Goal: Information Seeking & Learning: Learn about a topic

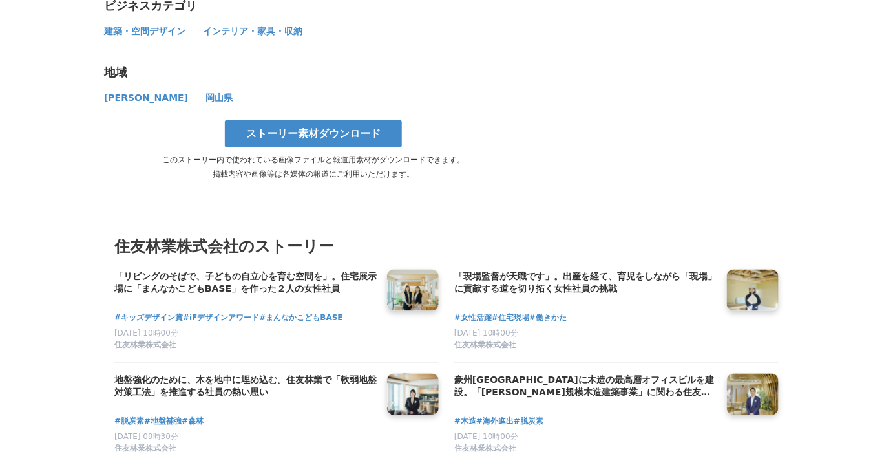
scroll to position [7088, 0]
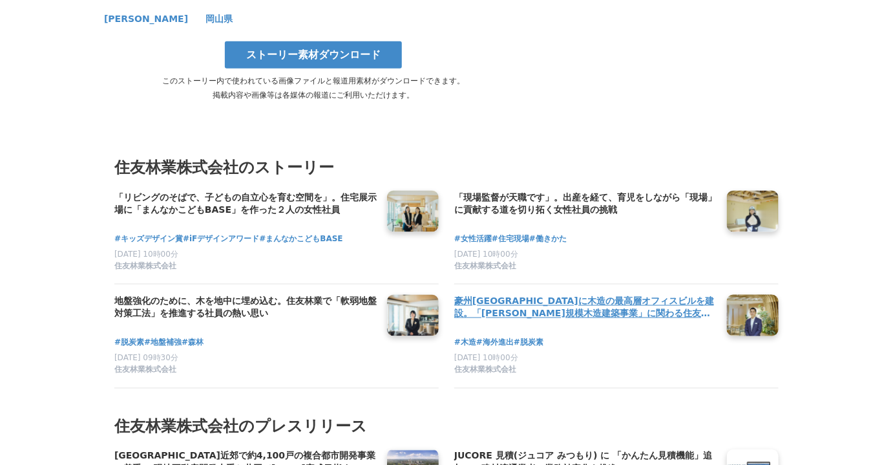
click at [524, 295] on h4 "豪州[GEOGRAPHIC_DATA]に木造の最高層オフィスビルを建設。「[PERSON_NAME]規模木造建築事業」に関わる住友林業社員のキャリアと展望" at bounding box center [585, 308] width 262 height 26
